Goal: Transaction & Acquisition: Register for event/course

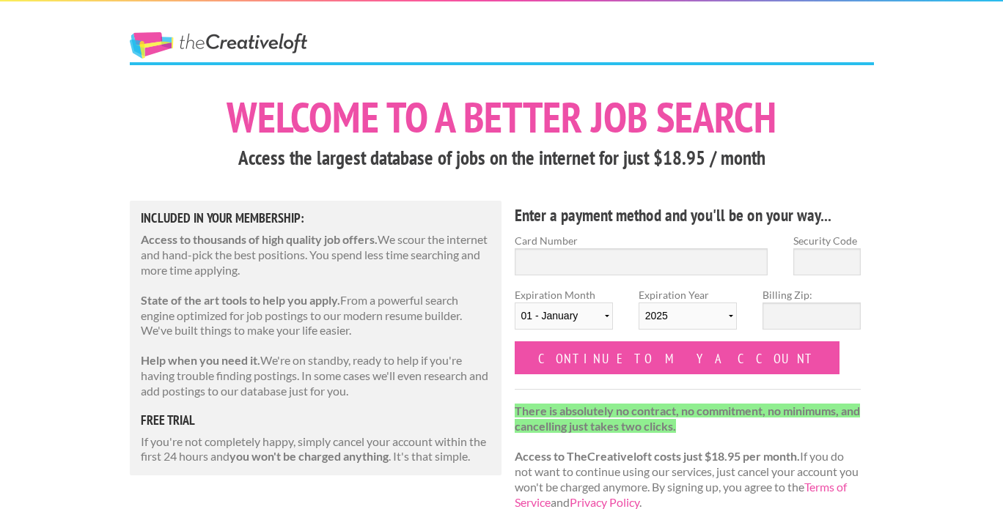
click at [622, 117] on h1 "Welcome to a better job search" at bounding box center [502, 117] width 744 height 43
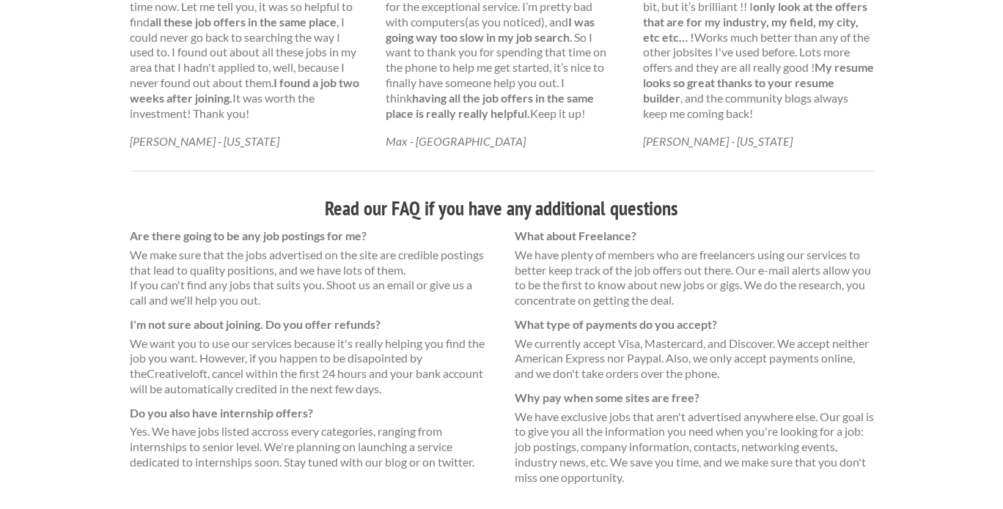
scroll to position [1017, 0]
